Goal: Task Accomplishment & Management: Complete application form

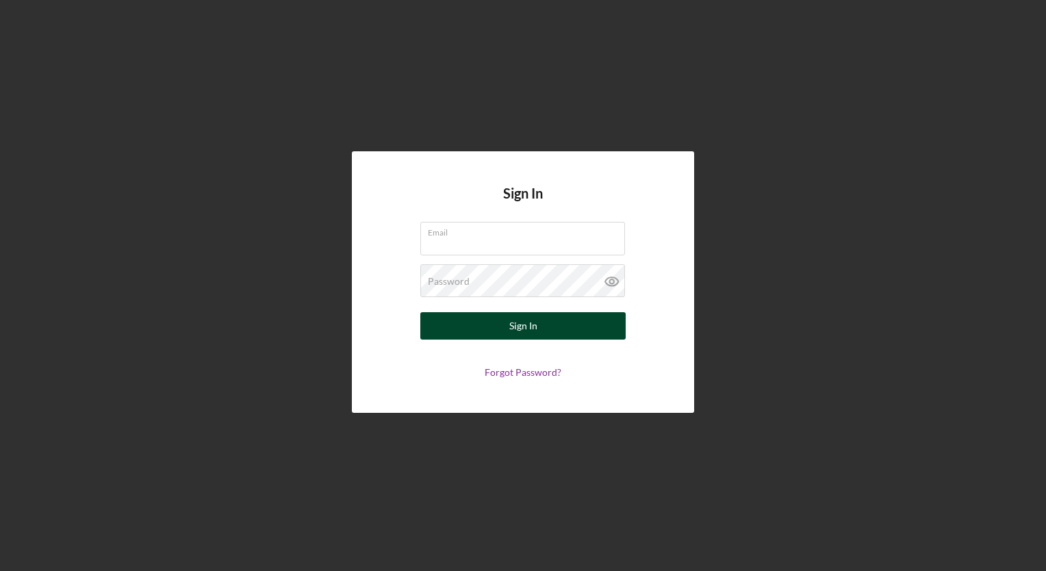
type input "[EMAIL_ADDRESS][DOMAIN_NAME]"
click at [575, 331] on button "Sign In" at bounding box center [522, 325] width 205 height 27
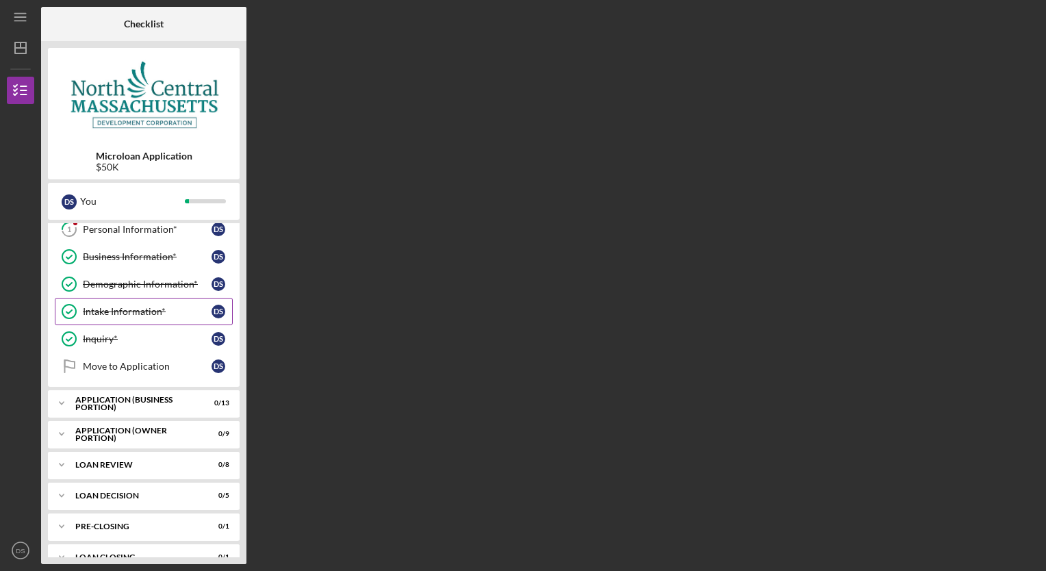
scroll to position [55, 0]
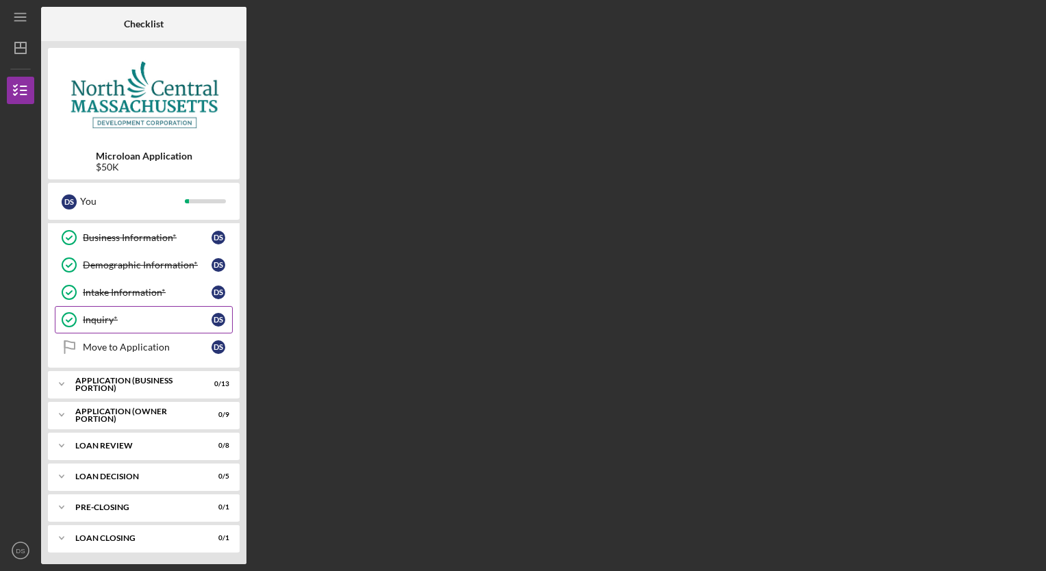
click at [93, 318] on div "Inquiry*" at bounding box center [147, 319] width 129 height 11
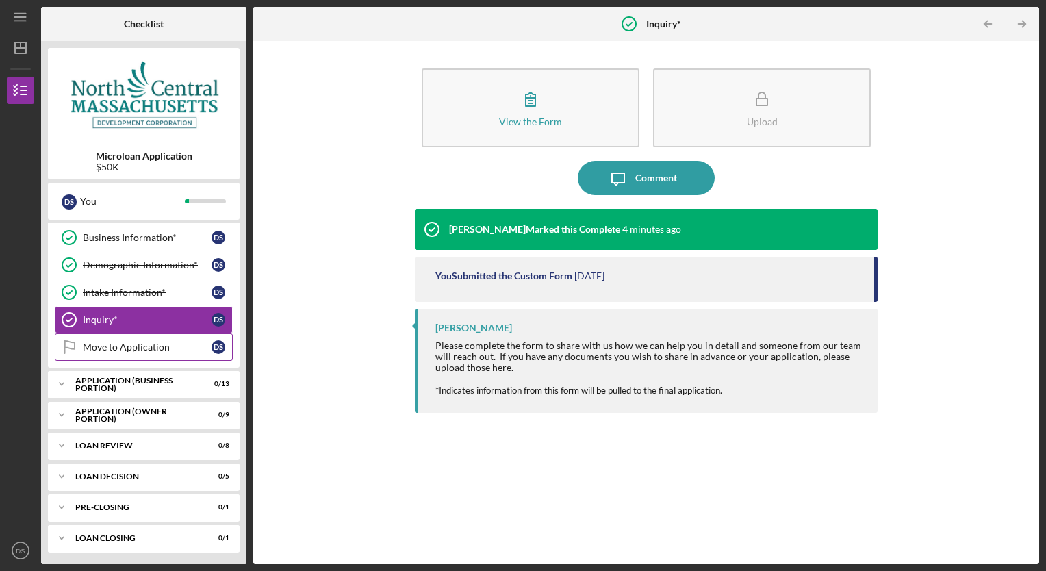
click at [155, 347] on div "Move to Application" at bounding box center [147, 347] width 129 height 11
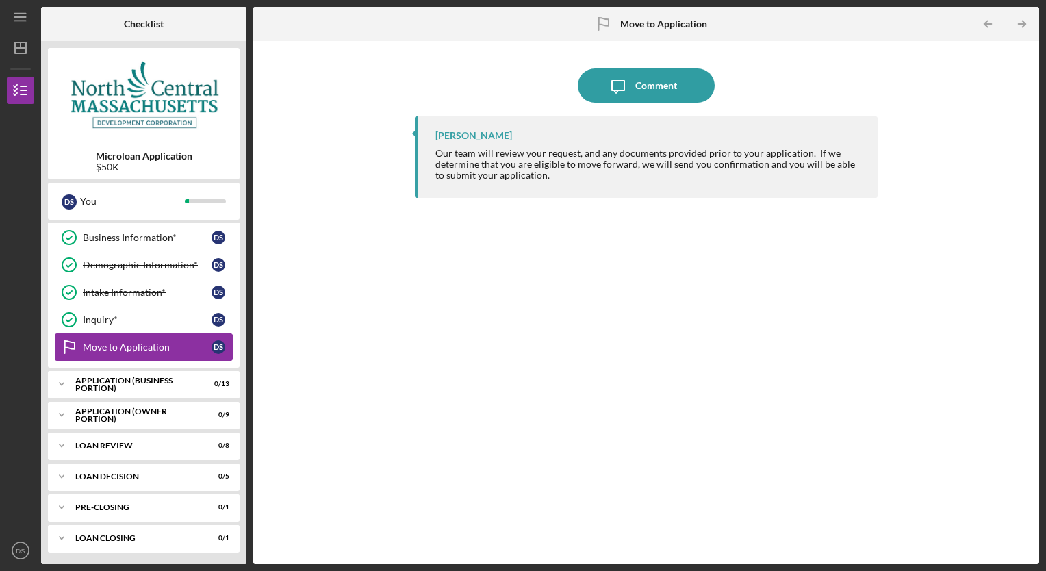
click at [146, 345] on div "Move to Application" at bounding box center [147, 347] width 129 height 11
click at [127, 385] on div "APPLICATION (BUSINESS PORTION)" at bounding box center [148, 384] width 147 height 8
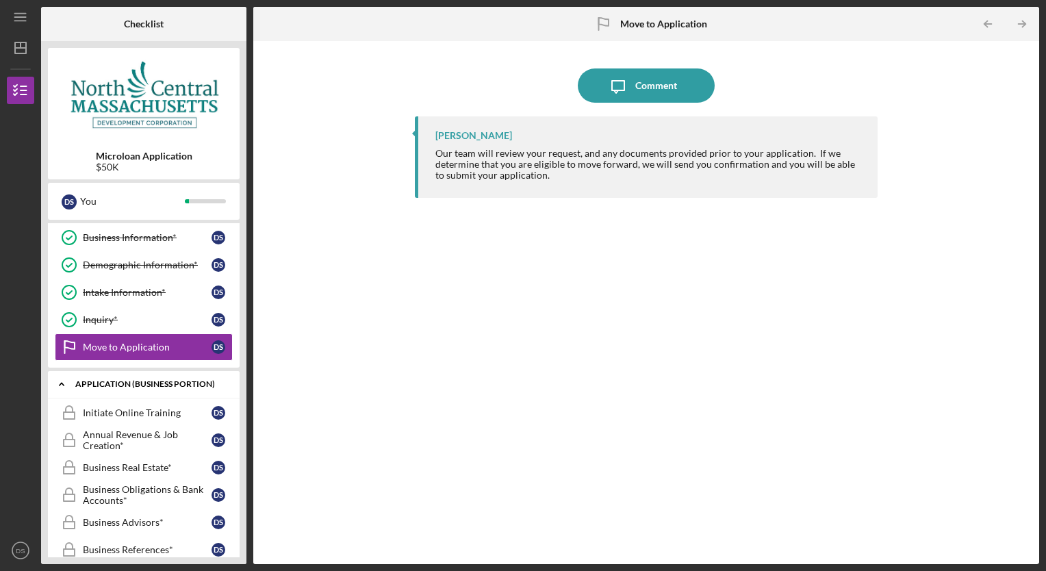
click at [131, 382] on div "APPLICATION (BUSINESS PORTION)" at bounding box center [148, 384] width 147 height 8
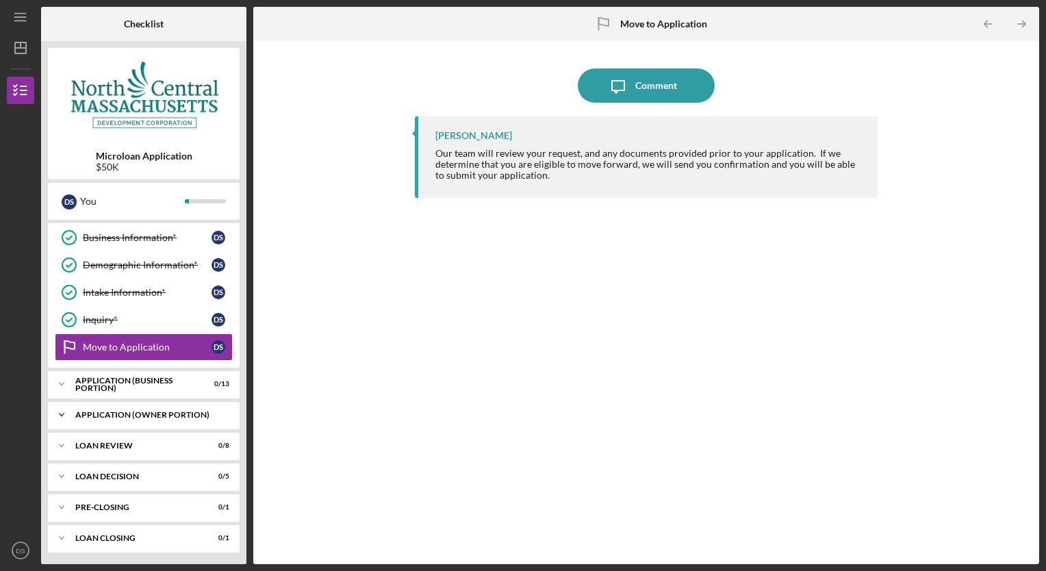
click at [129, 411] on div "APPLICATION (OWNER PORTION)" at bounding box center [148, 415] width 147 height 8
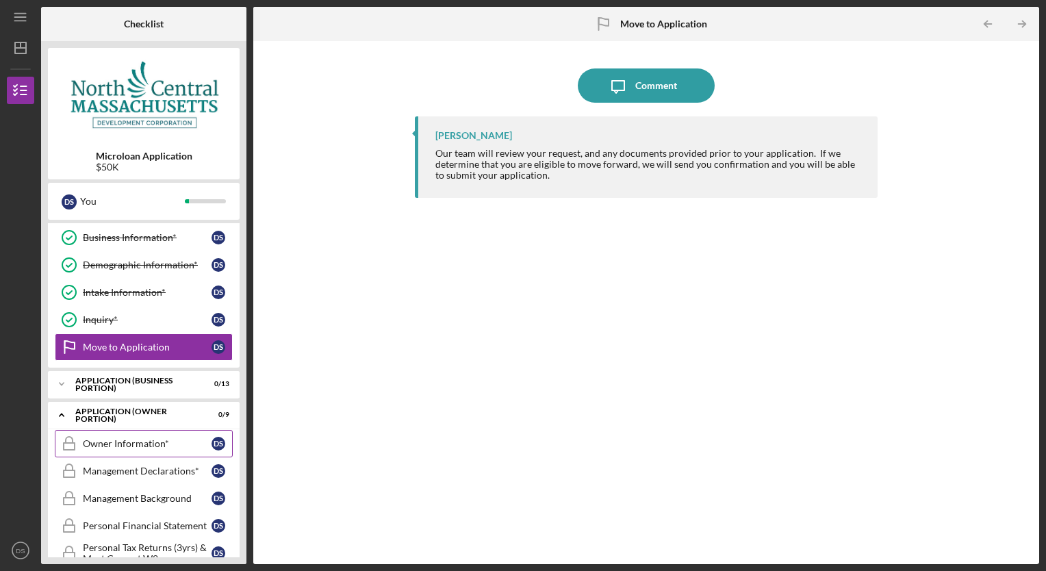
click at [140, 439] on div "Owner Information*" at bounding box center [147, 443] width 129 height 11
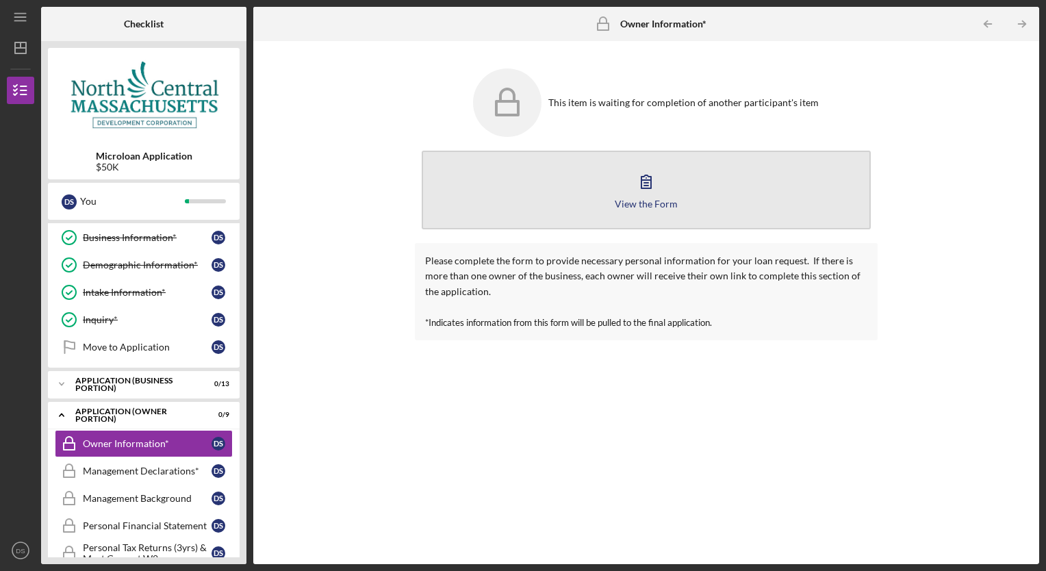
click at [642, 204] on div "View the Form" at bounding box center [646, 204] width 63 height 10
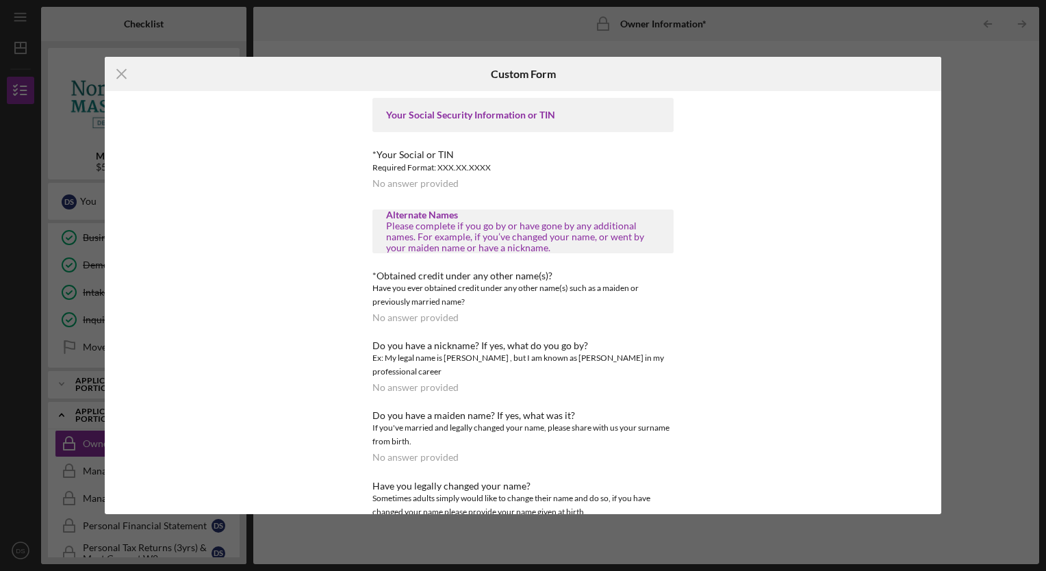
click at [954, 122] on div "Icon/Menu Close Custom Form Your Social Security Information or TIN *Your Socia…" at bounding box center [523, 285] width 1046 height 571
click at [958, 66] on div "Icon/Menu Close Custom Form Your Social Security Information or TIN *Your Socia…" at bounding box center [523, 285] width 1046 height 571
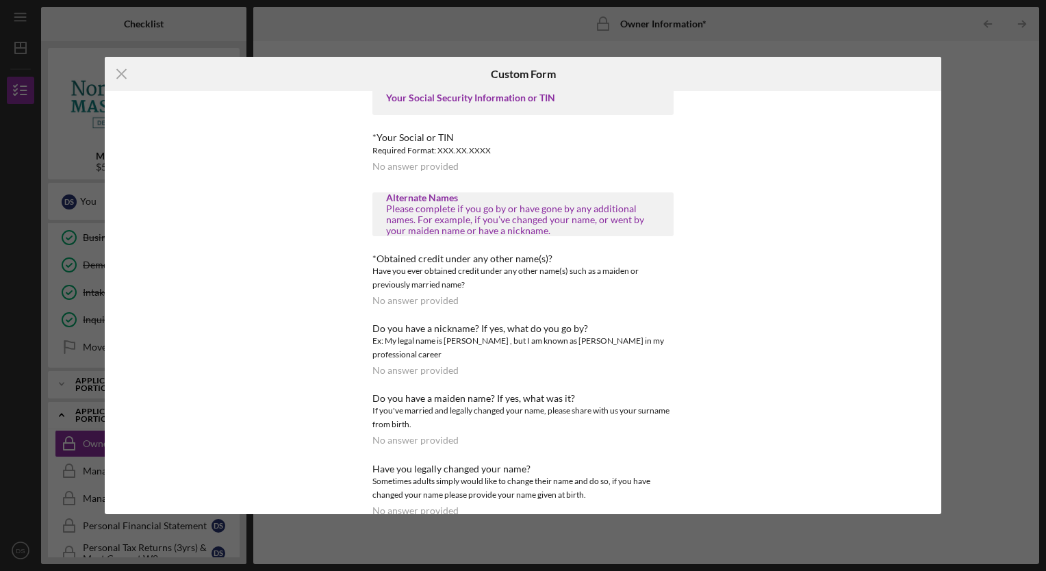
scroll to position [25, 0]
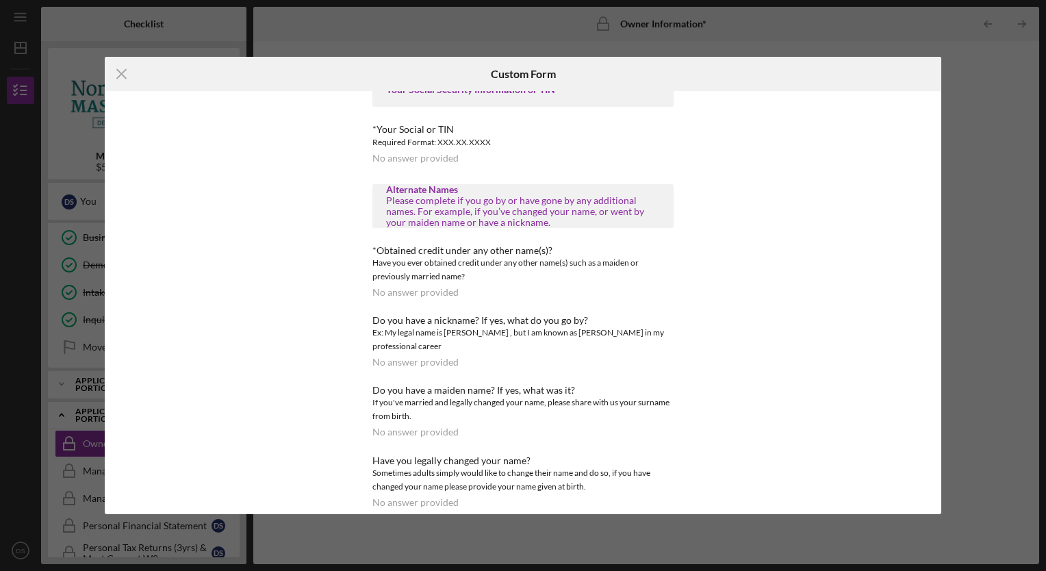
click at [945, 52] on div "Icon/Menu Close Custom Form Your Social Security Information or TIN *Your Socia…" at bounding box center [523, 285] width 1046 height 571
click at [120, 72] on line at bounding box center [121, 74] width 9 height 9
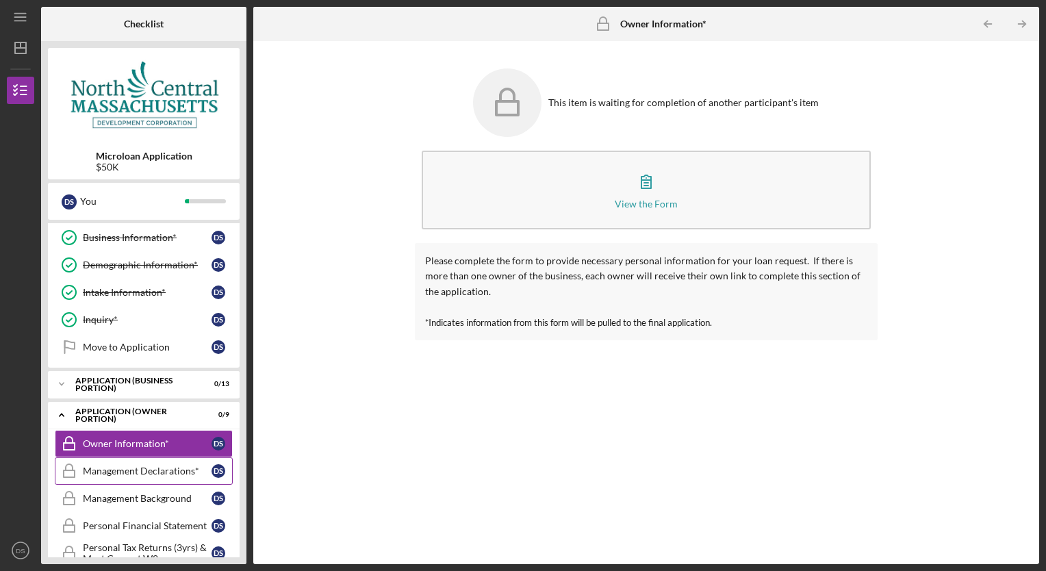
click at [154, 468] on div "Management Declarations*" at bounding box center [147, 470] width 129 height 11
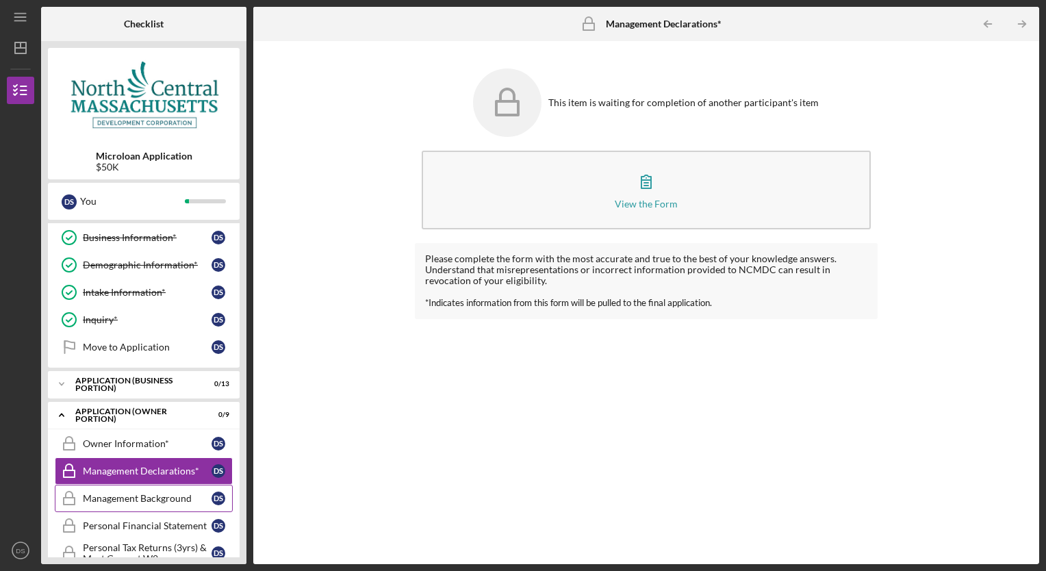
click at [138, 489] on link "Management Background Management Background D S" at bounding box center [144, 498] width 178 height 27
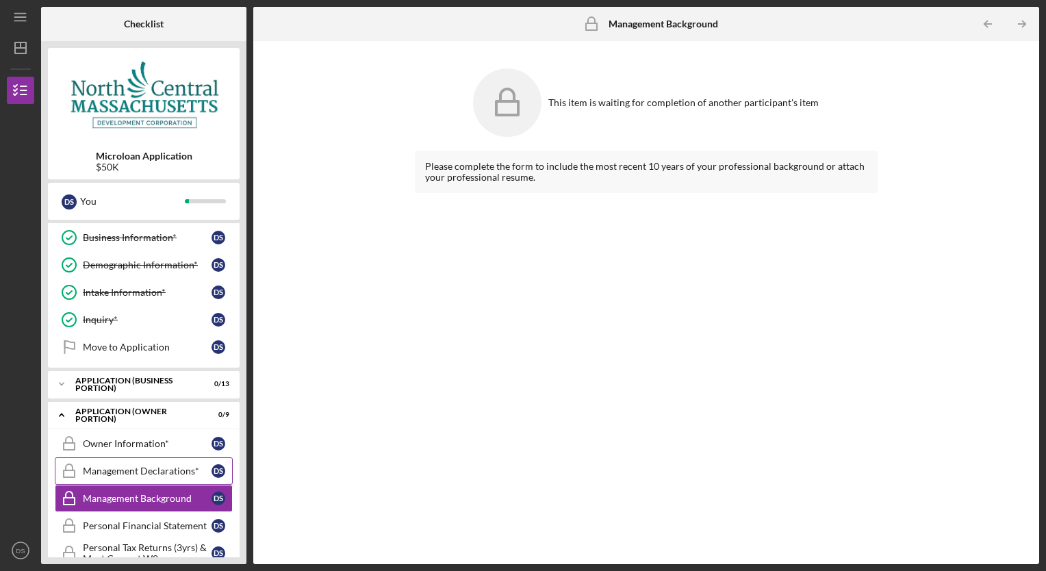
scroll to position [260, 0]
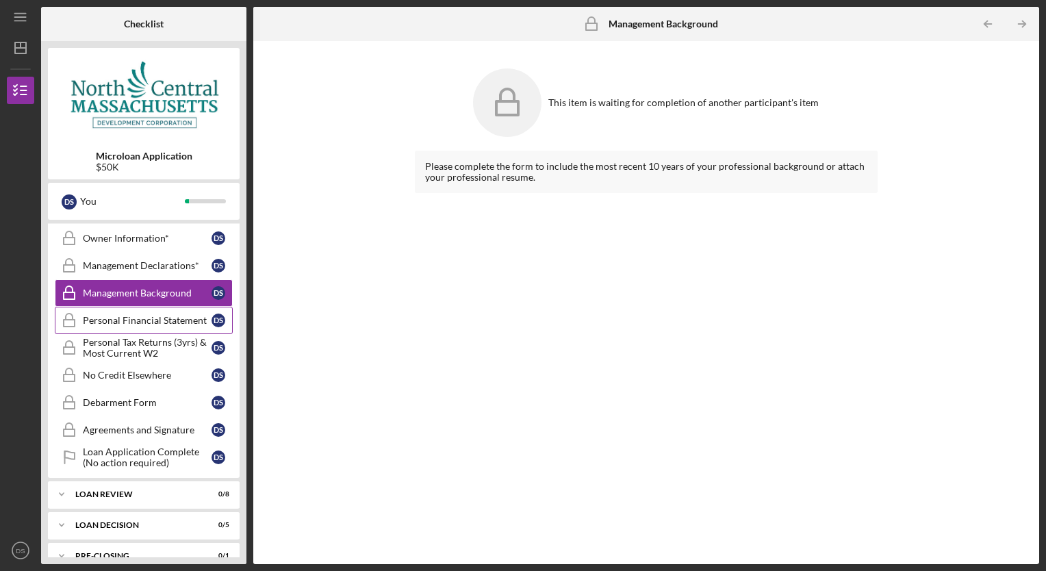
click at [140, 319] on div "Personal Financial Statement" at bounding box center [147, 320] width 129 height 11
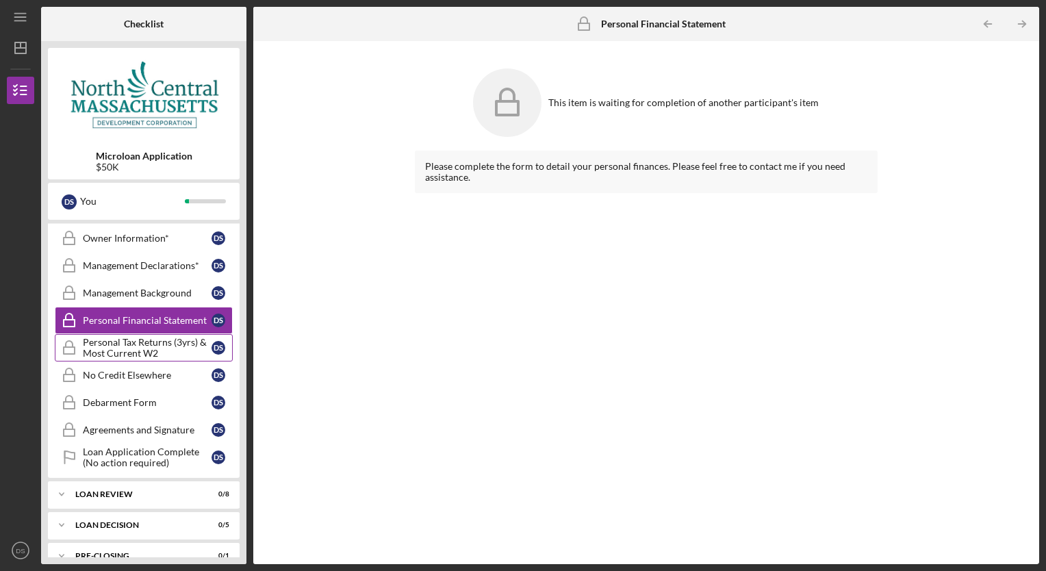
click at [138, 346] on div "Personal Tax Returns (3yrs) & Most Current W2" at bounding box center [147, 348] width 129 height 22
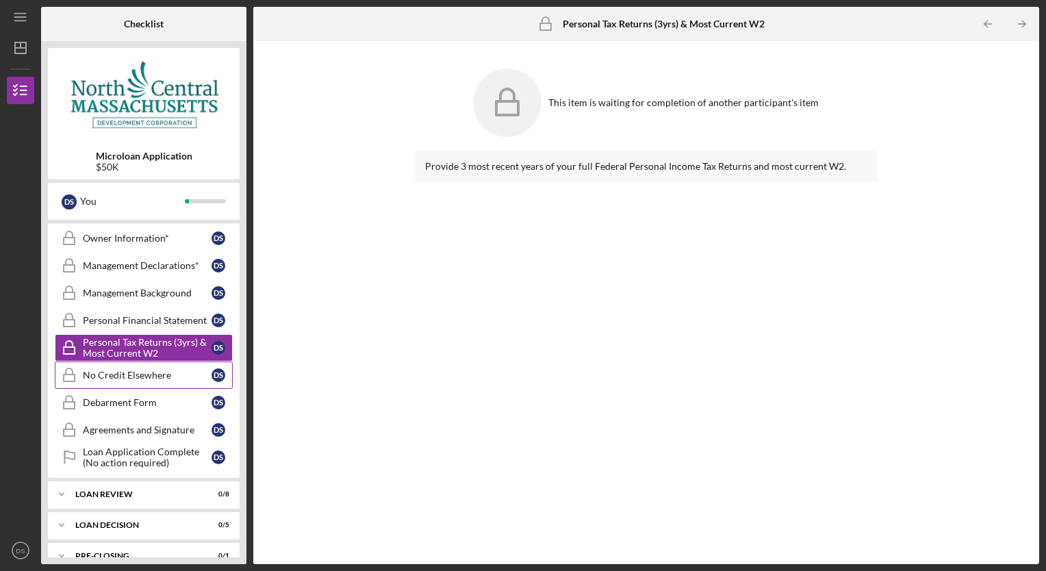
click at [140, 374] on div "No Credit Elsewhere" at bounding box center [147, 375] width 129 height 11
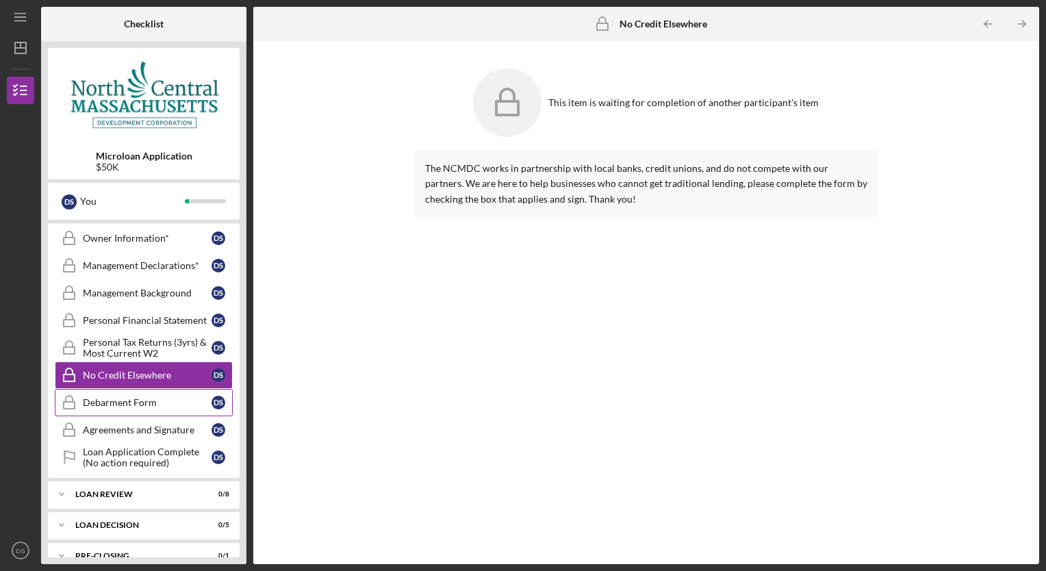
click at [135, 397] on div "Debarment Form" at bounding box center [147, 402] width 129 height 11
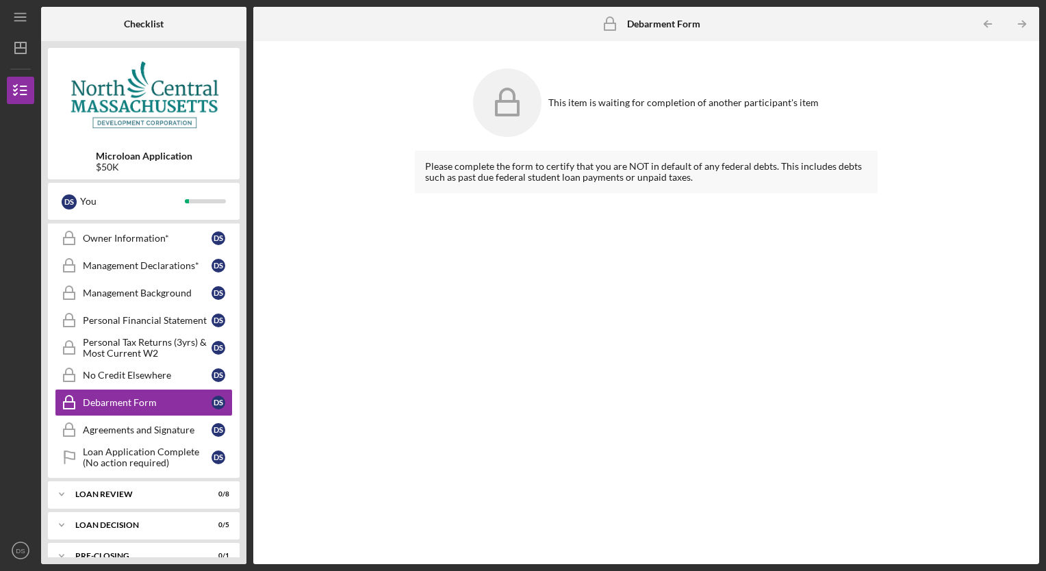
click at [29, 177] on div at bounding box center [20, 212] width 27 height 216
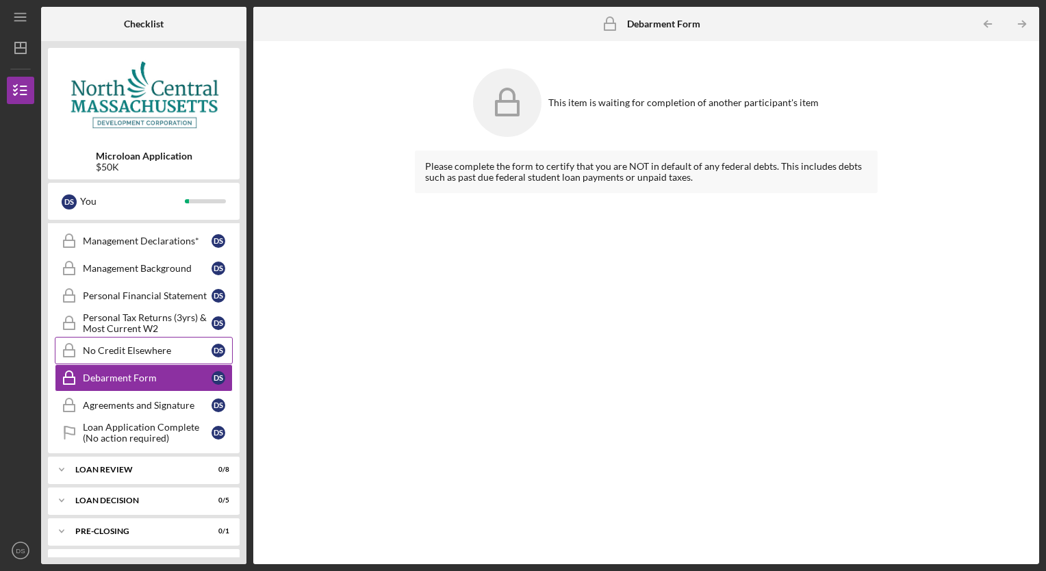
scroll to position [306, 0]
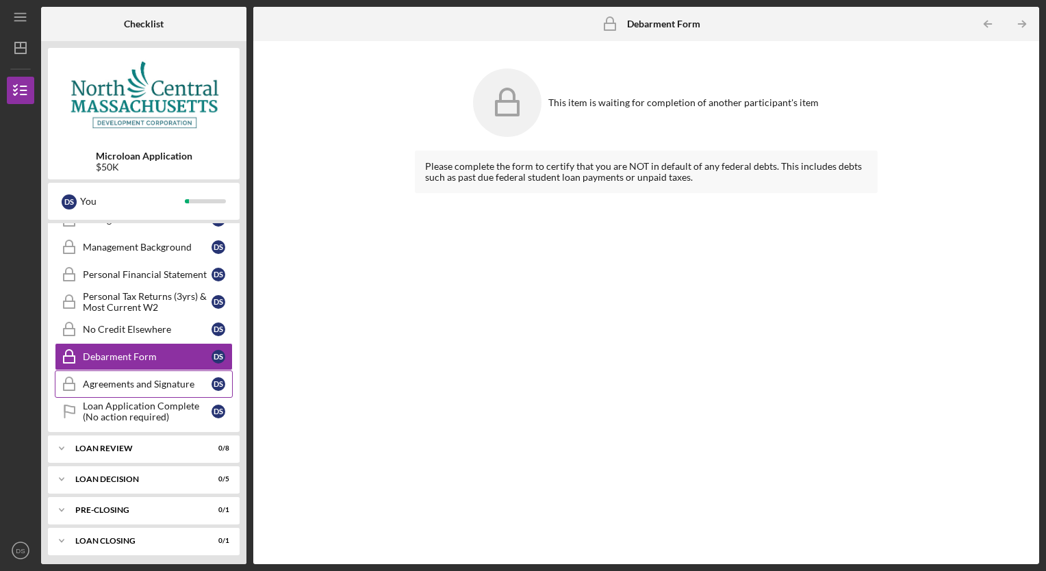
click at [98, 384] on div "Agreements and Signature" at bounding box center [147, 384] width 129 height 11
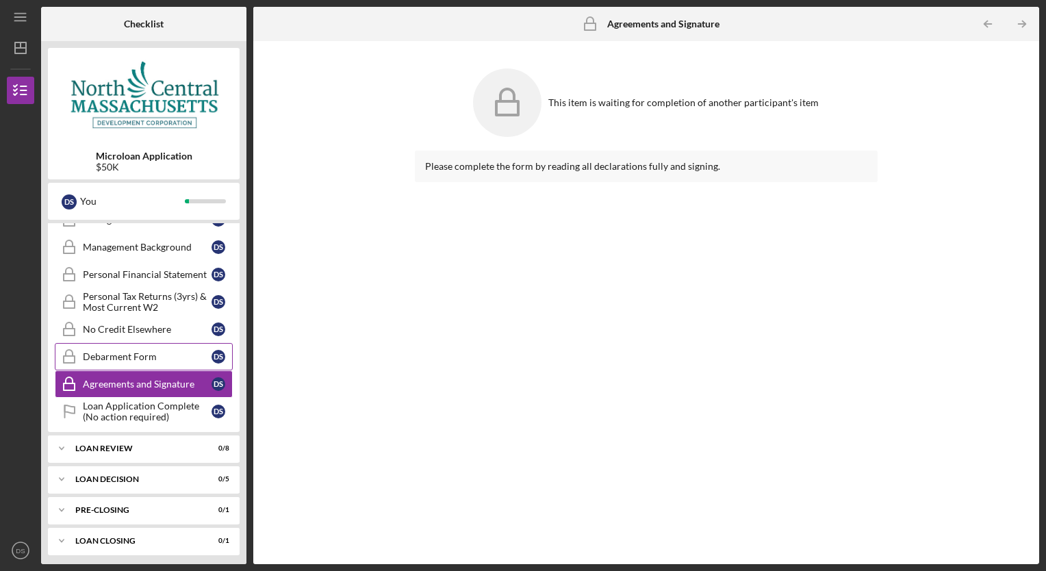
click at [100, 351] on div "Debarment Form" at bounding box center [147, 356] width 129 height 11
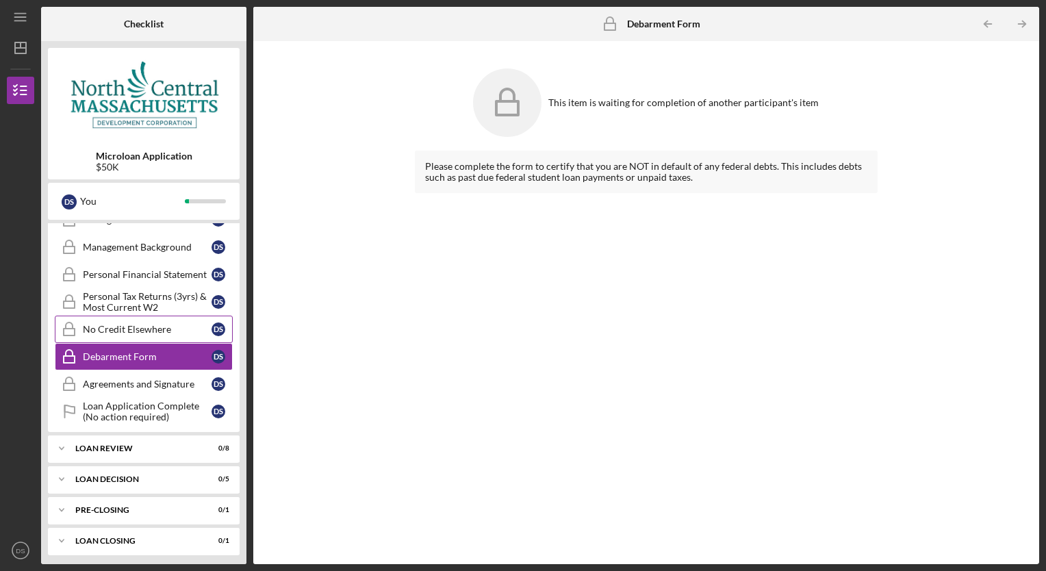
click at [103, 331] on link "No Credit Elsewhere No Credit Elsewhere D S" at bounding box center [144, 329] width 178 height 27
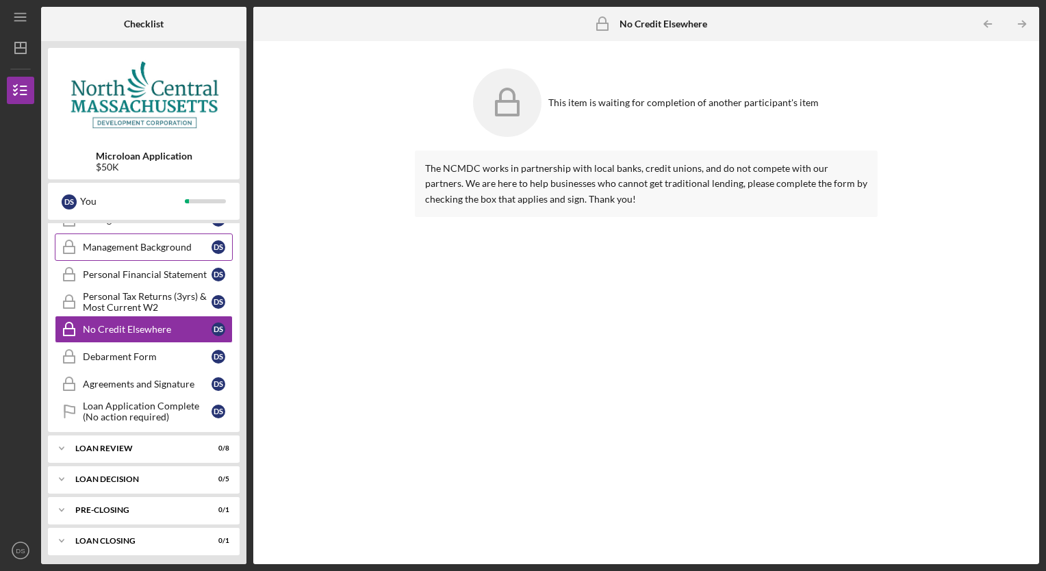
click at [101, 249] on div "Management Background" at bounding box center [147, 247] width 129 height 11
